Goal: Browse casually: Explore the website without a specific task or goal

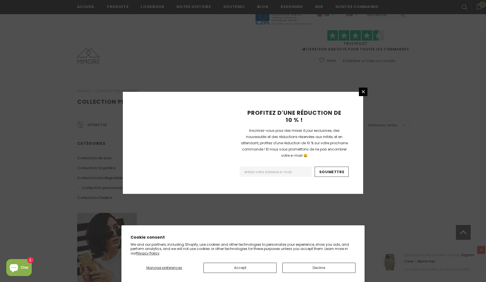
scroll to position [313, 0]
